Goal: Task Accomplishment & Management: Manage account settings

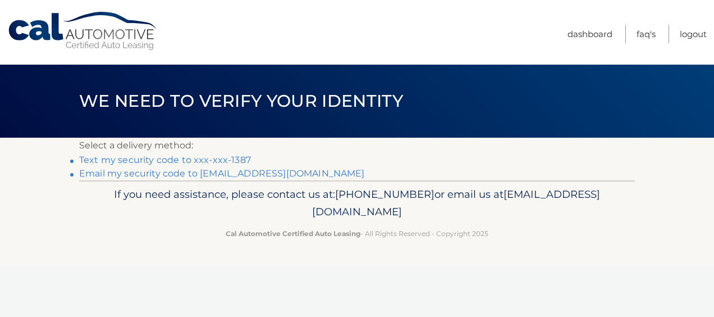
click at [204, 161] on link "Text my security code to xxx-xxx-1387" at bounding box center [165, 159] width 172 height 11
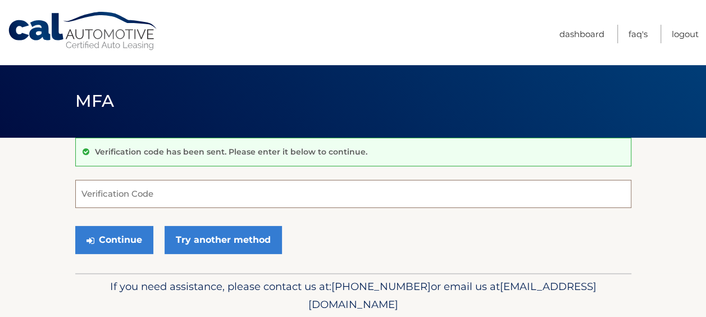
click at [125, 195] on input "Verification Code" at bounding box center [353, 194] width 556 height 28
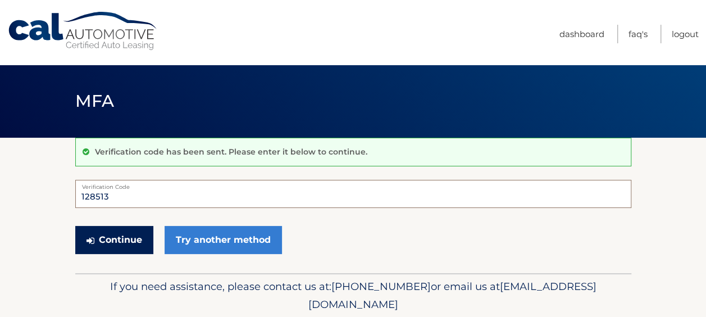
type input "128513"
click at [120, 238] on button "Continue" at bounding box center [114, 240] width 78 height 28
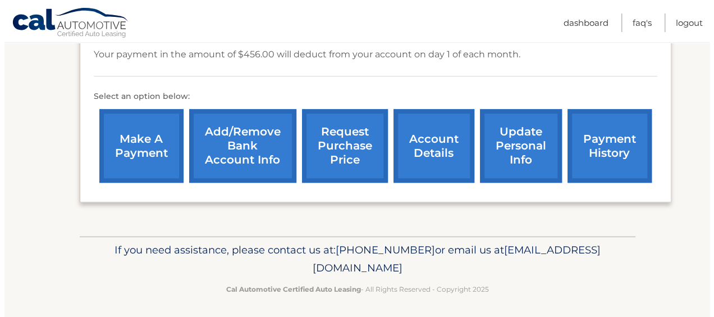
scroll to position [389, 0]
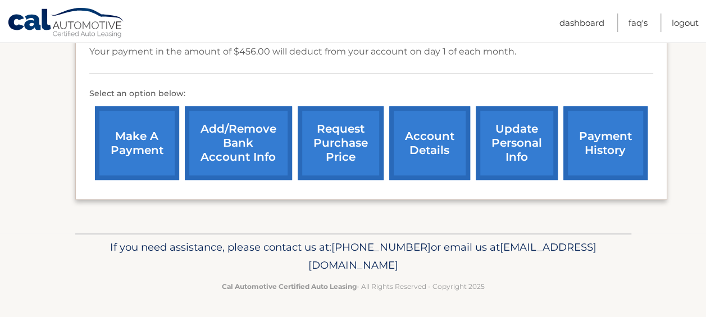
click at [138, 141] on link "make a payment" at bounding box center [137, 143] width 84 height 74
click at [331, 145] on link "request purchase price" at bounding box center [341, 143] width 86 height 74
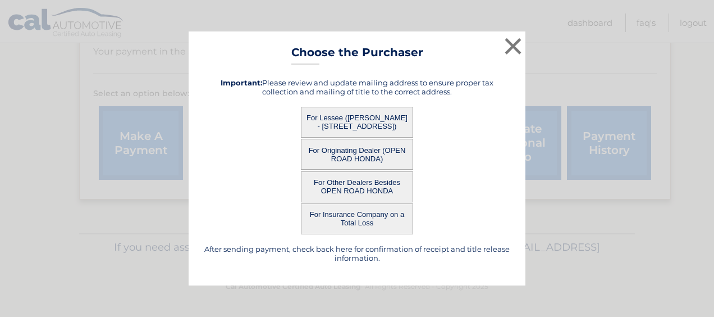
click at [352, 115] on button "For Lessee (REYNALDO ACEVEDO - 25 RIDGEVIEW DR, , LITTLE FALLS, nj 07424)" at bounding box center [357, 122] width 112 height 31
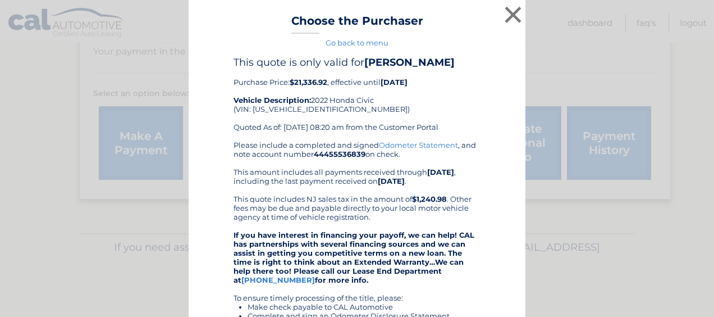
drag, startPoint x: 348, startPoint y: 121, endPoint x: 558, endPoint y: 79, distance: 213.5
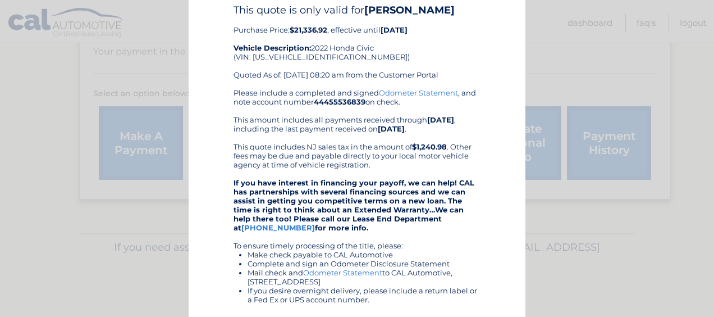
scroll to position [0, 0]
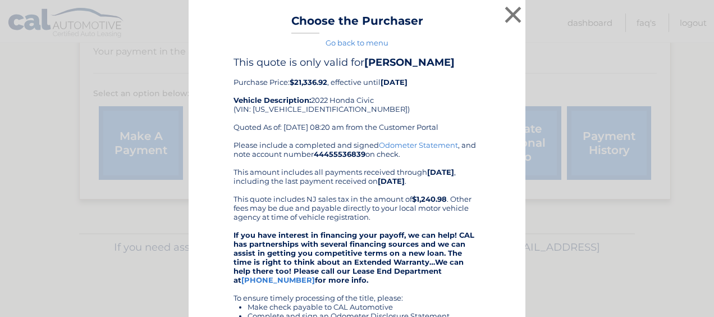
click at [337, 69] on h4 "This quote is only valid for REYNALDO ACEVEDO" at bounding box center [357, 62] width 247 height 12
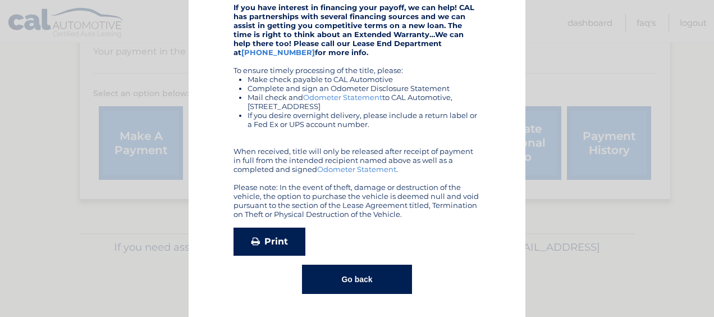
click at [259, 243] on link "Print" at bounding box center [270, 241] width 72 height 28
click at [350, 274] on button "Go back" at bounding box center [356, 278] width 109 height 29
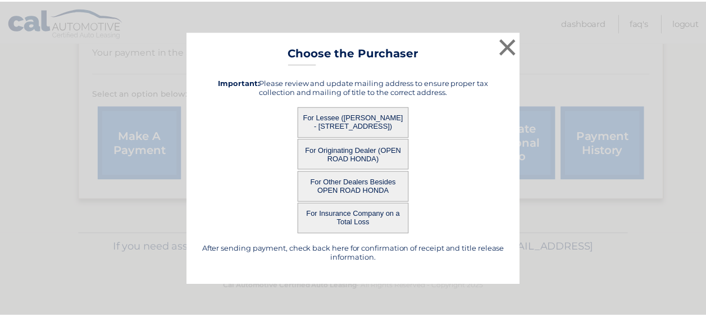
scroll to position [0, 0]
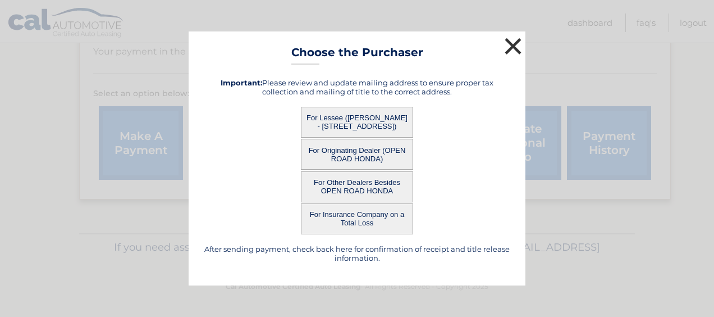
click at [515, 52] on button "×" at bounding box center [513, 46] width 22 height 22
